Goal: Transaction & Acquisition: Purchase product/service

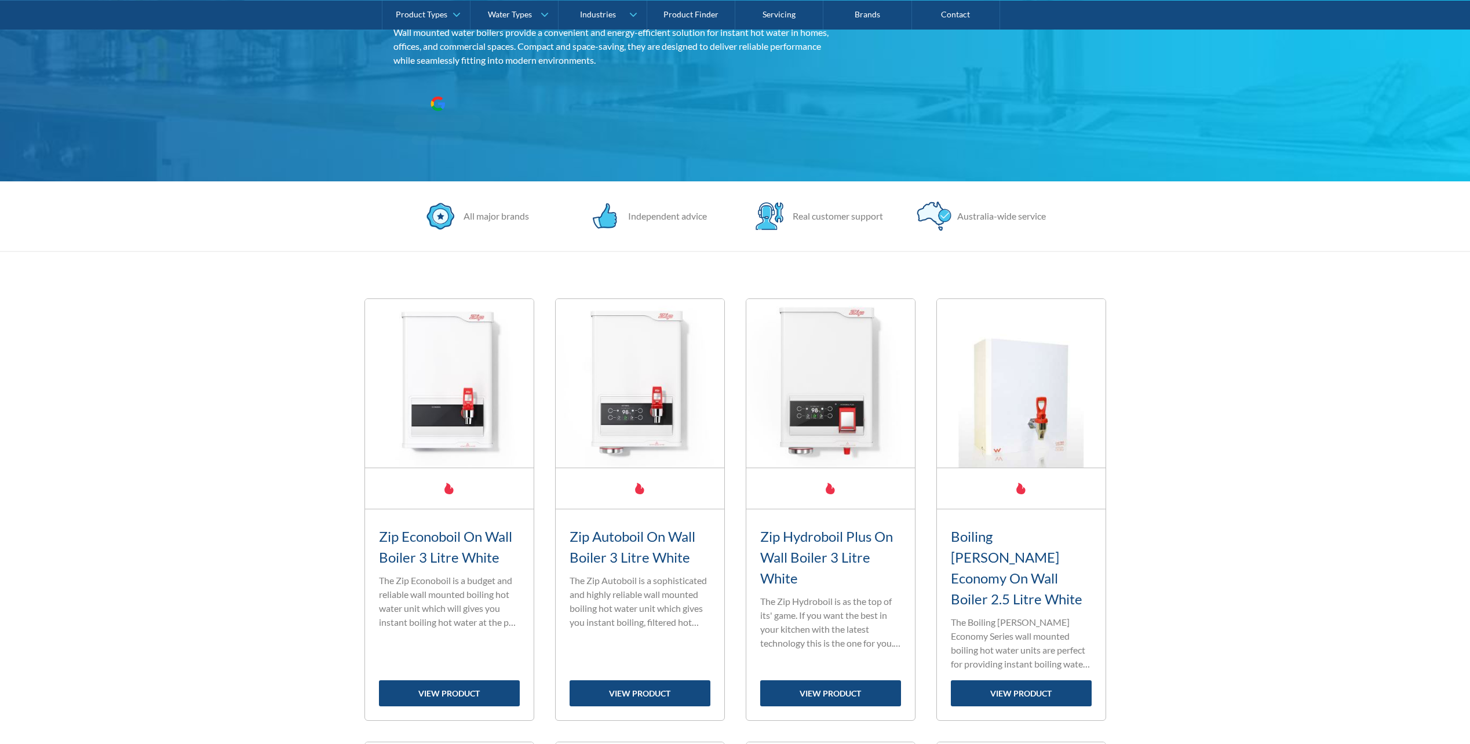
click at [451, 560] on h3 "Zip Econoboil On Wall Boiler 3 Litre White" at bounding box center [449, 547] width 141 height 42
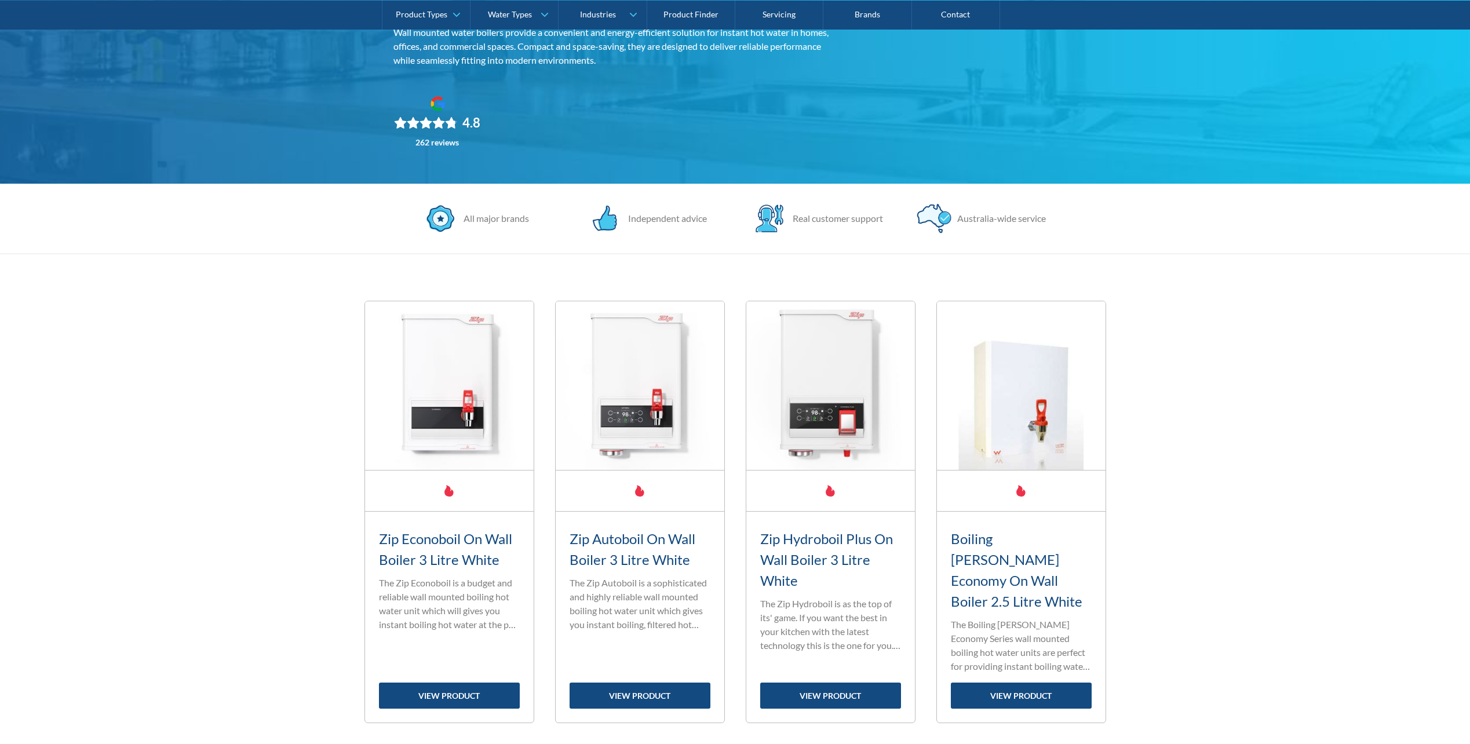
click at [455, 539] on h3 "Zip Econoboil On Wall Boiler 3 Litre White" at bounding box center [449, 549] width 141 height 42
click at [434, 413] on img at bounding box center [449, 385] width 169 height 169
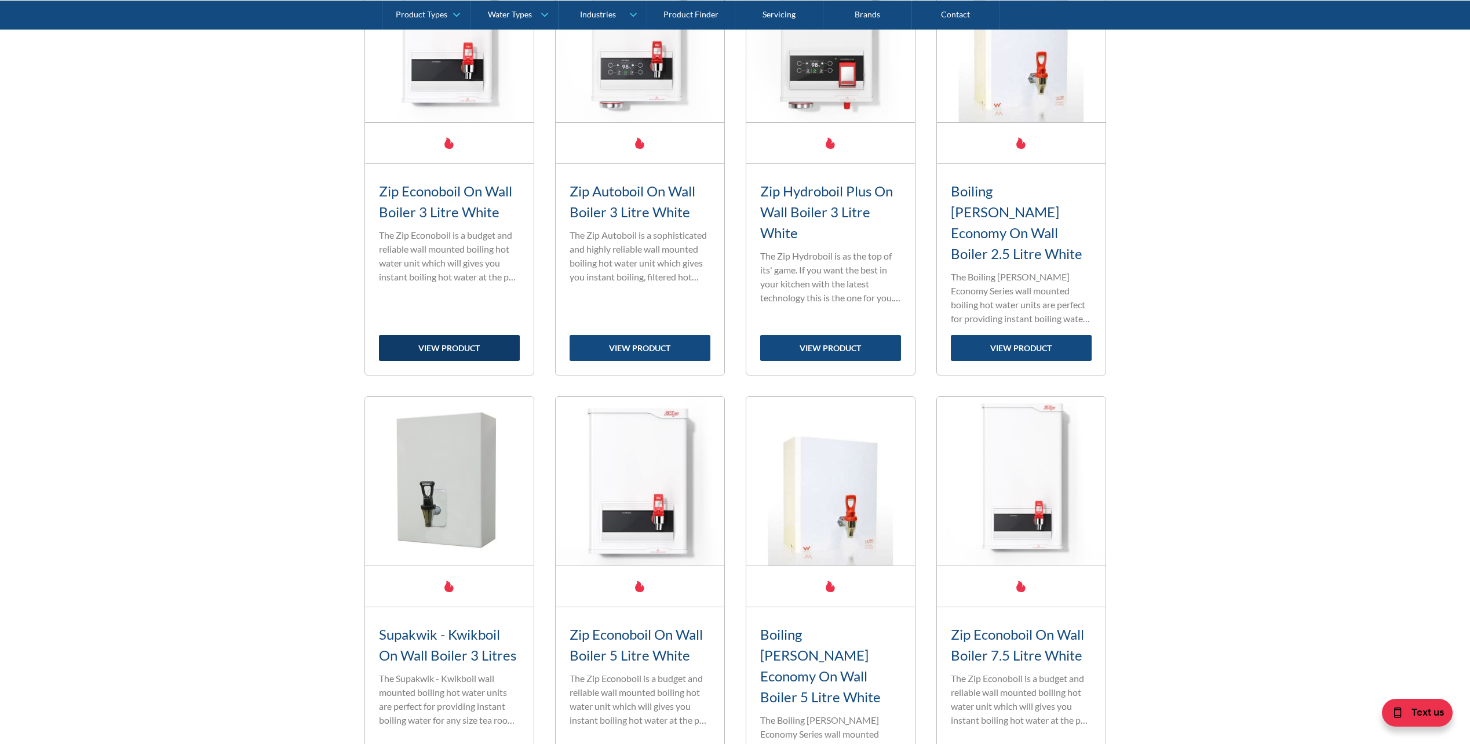
click at [467, 335] on link "view product" at bounding box center [449, 348] width 141 height 26
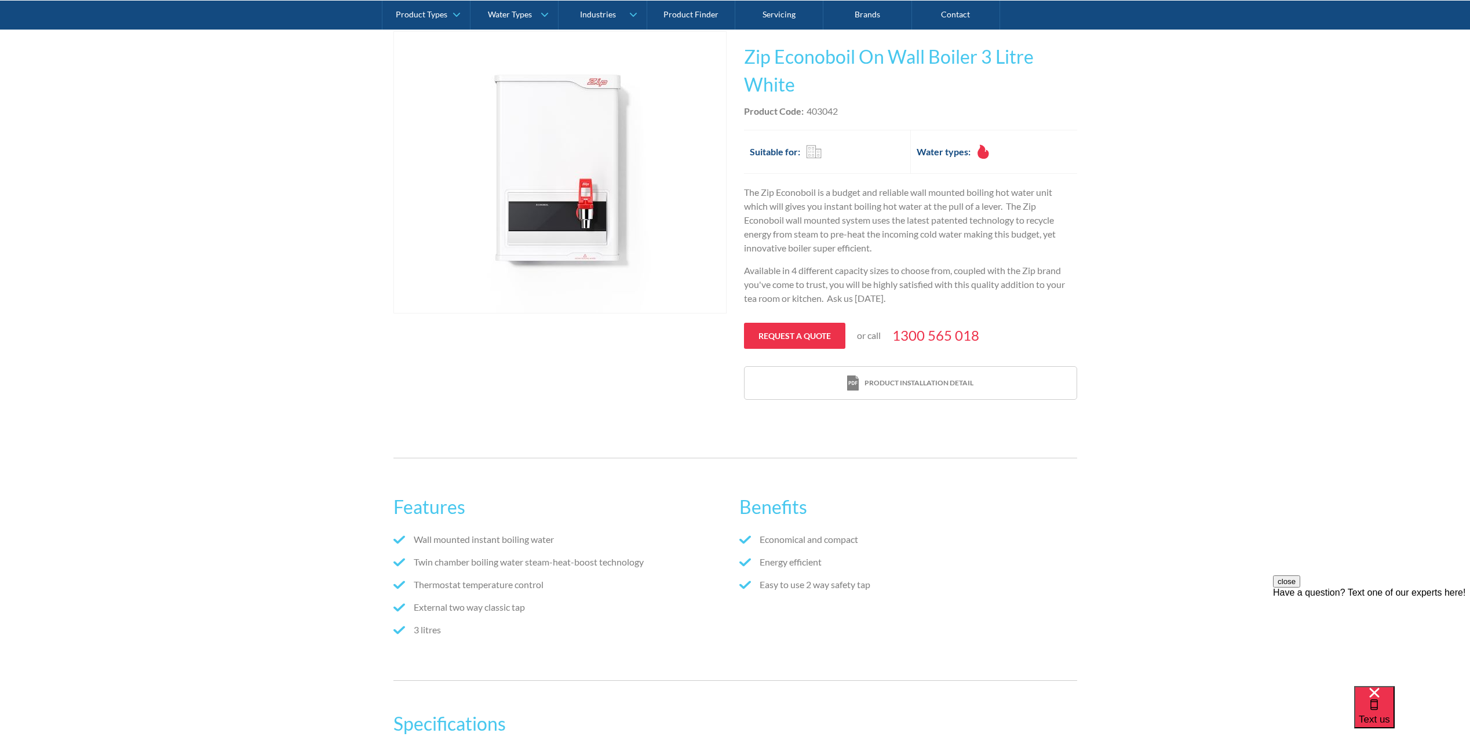
scroll to position [521, 0]
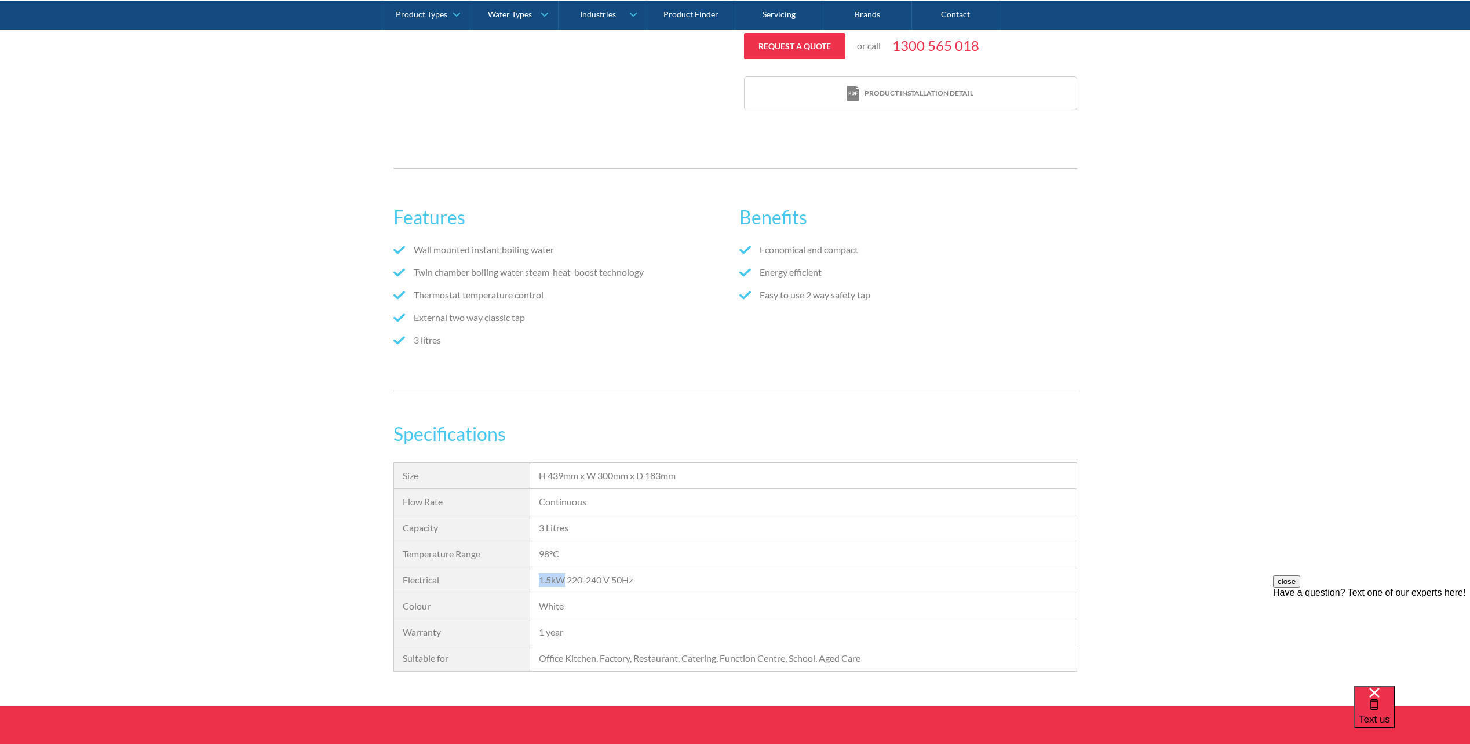
drag, startPoint x: 564, startPoint y: 581, endPoint x: 531, endPoint y: 584, distance: 32.6
click at [531, 584] on div "1.5kW 220-240 V 50Hz" at bounding box center [803, 580] width 546 height 26
